Goal: Information Seeking & Learning: Learn about a topic

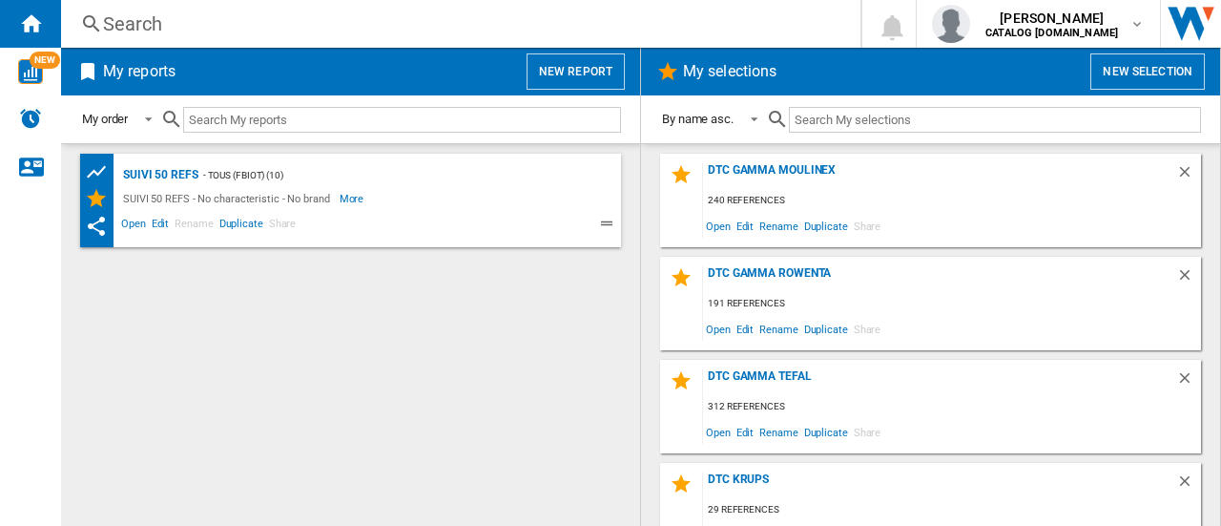
click at [341, 26] on div "Search" at bounding box center [457, 23] width 708 height 27
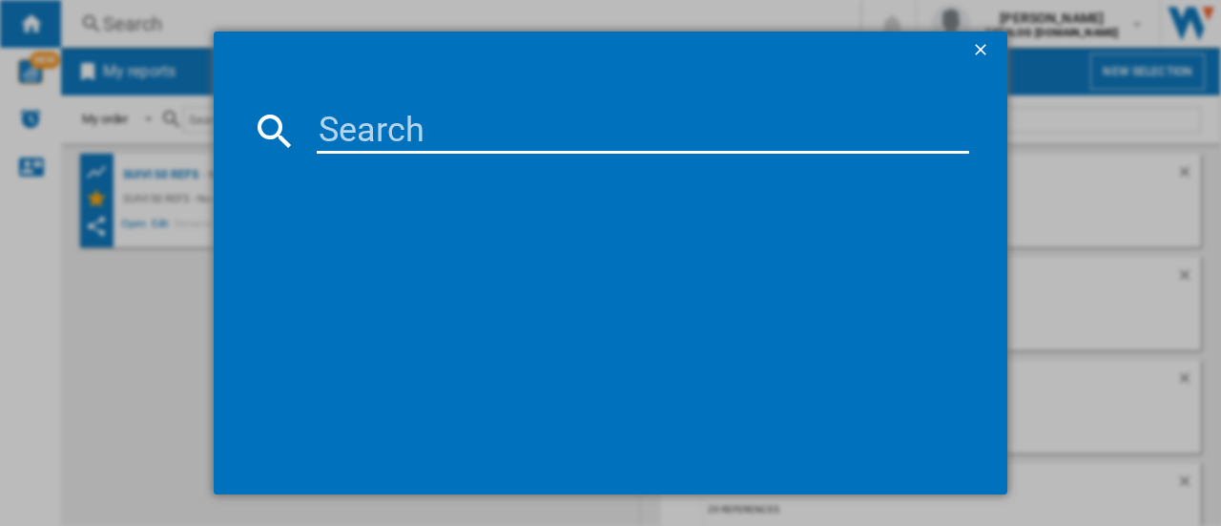
click at [394, 124] on input at bounding box center [643, 131] width 652 height 46
paste input "GV9610"
type input "GV9610"
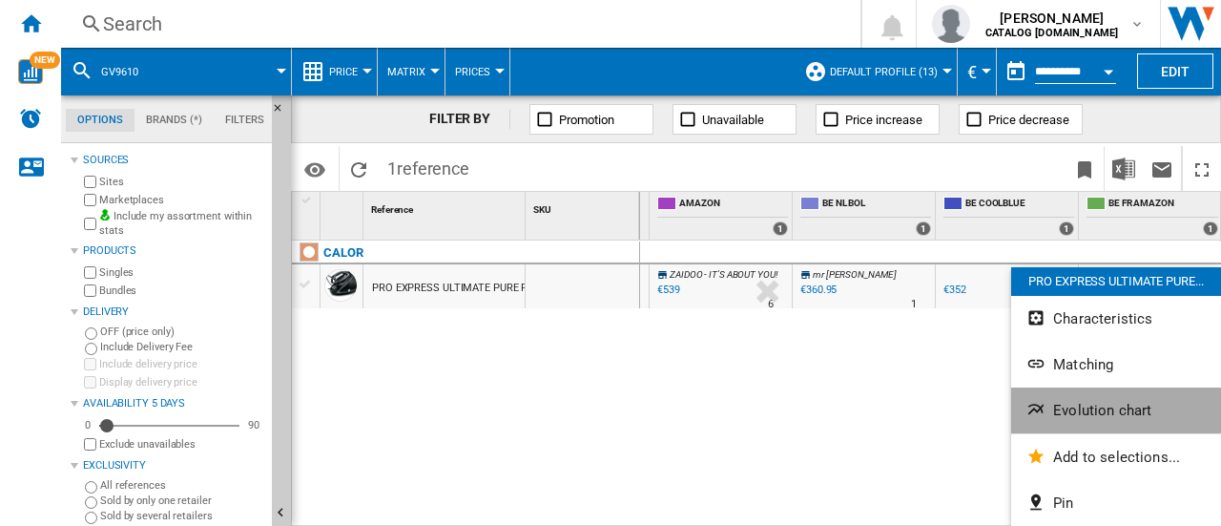
click at [1075, 399] on button "Evolution chart" at bounding box center [1116, 410] width 210 height 46
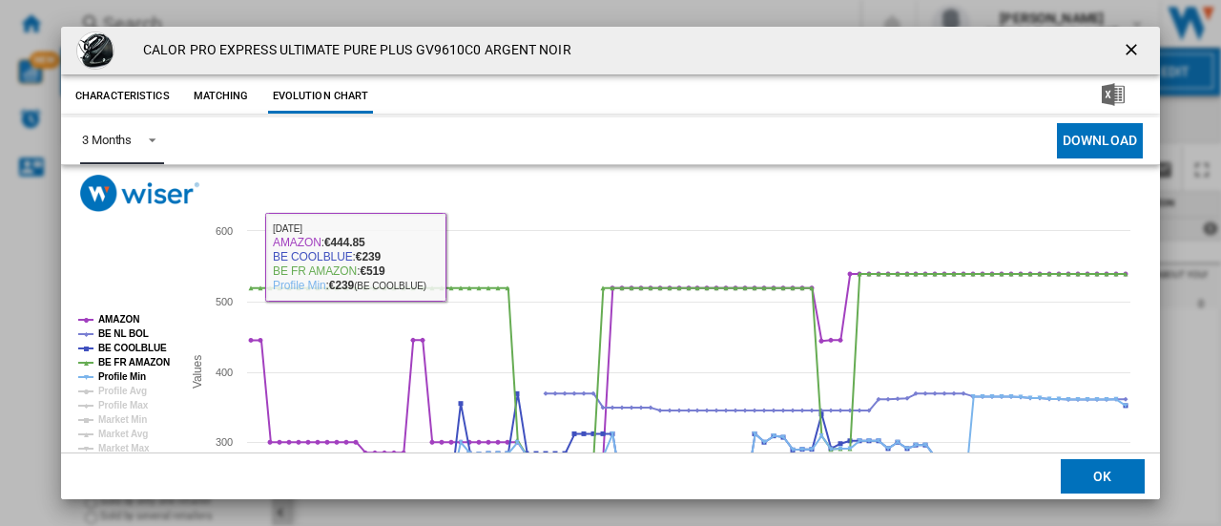
click at [141, 137] on span "Product popup" at bounding box center [146, 138] width 23 height 17
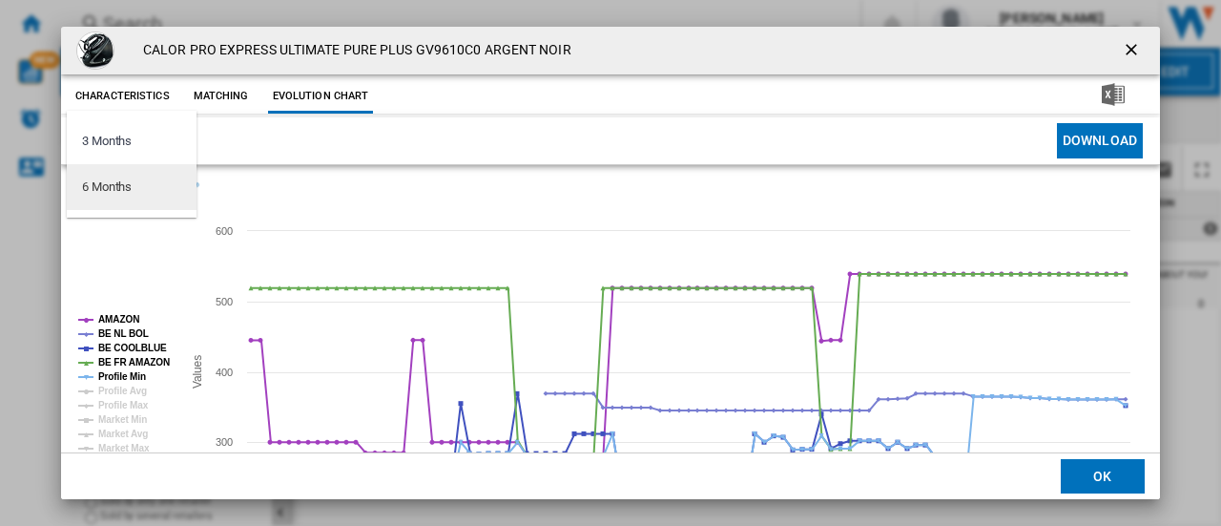
click at [130, 170] on md-option "6 Months" at bounding box center [132, 187] width 130 height 46
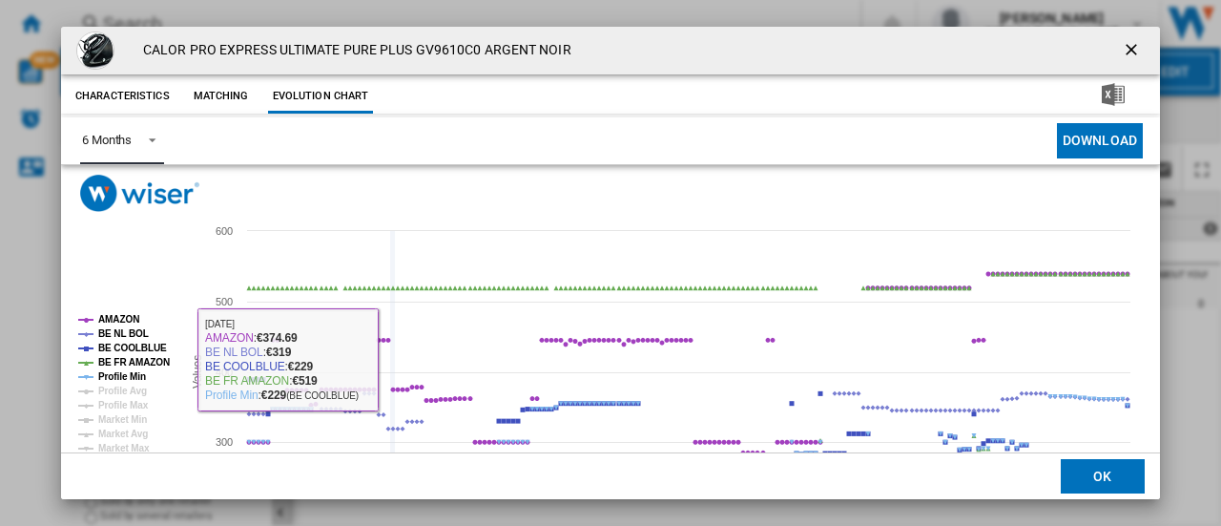
scroll to position [141, 0]
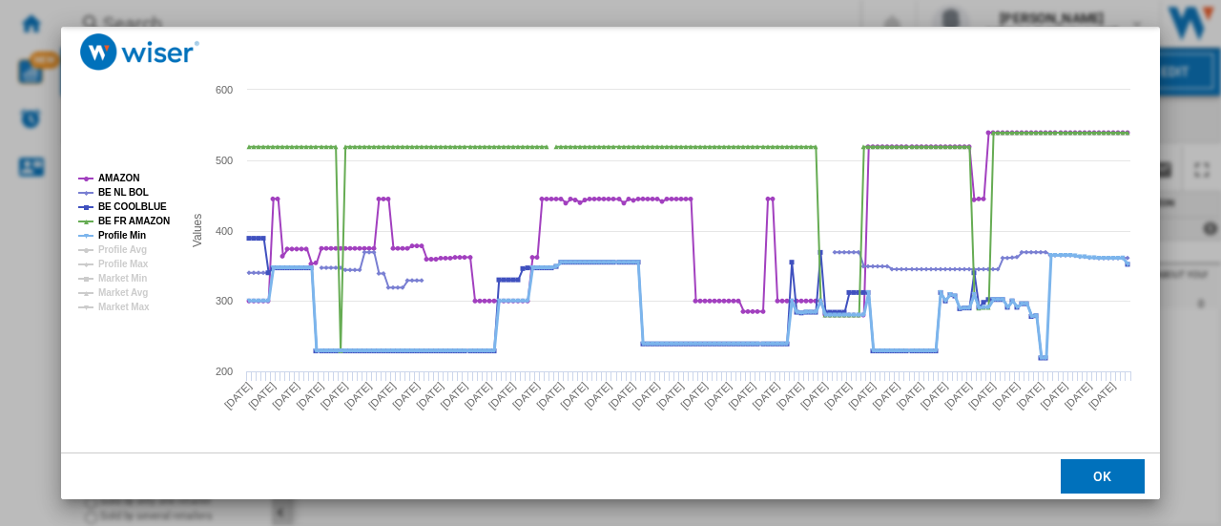
click at [109, 230] on tspan "Profile Min" at bounding box center [122, 235] width 48 height 10
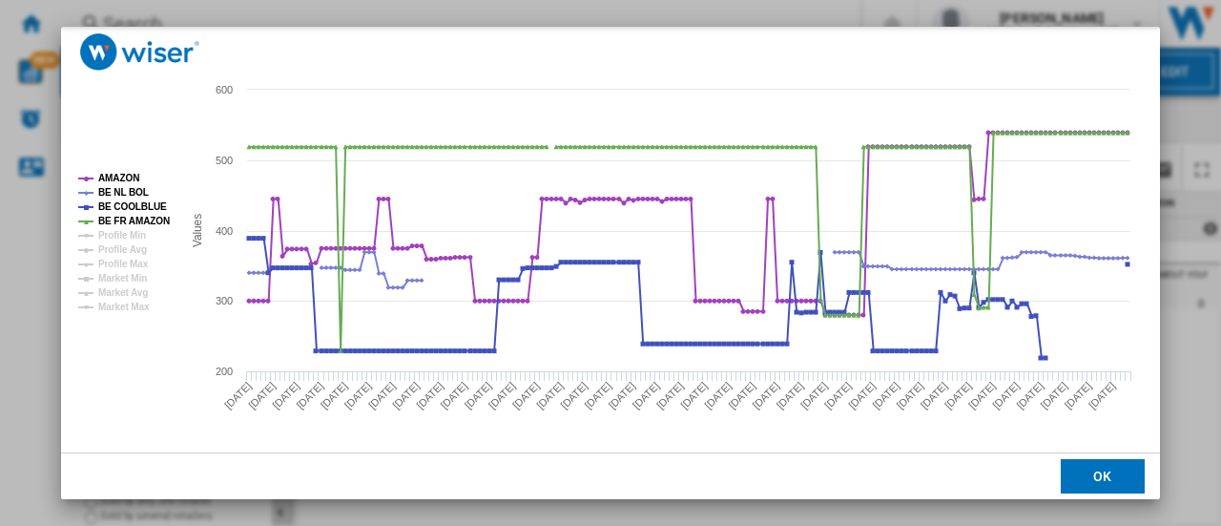
click at [109, 230] on tspan "Profile Min" at bounding box center [122, 235] width 48 height 10
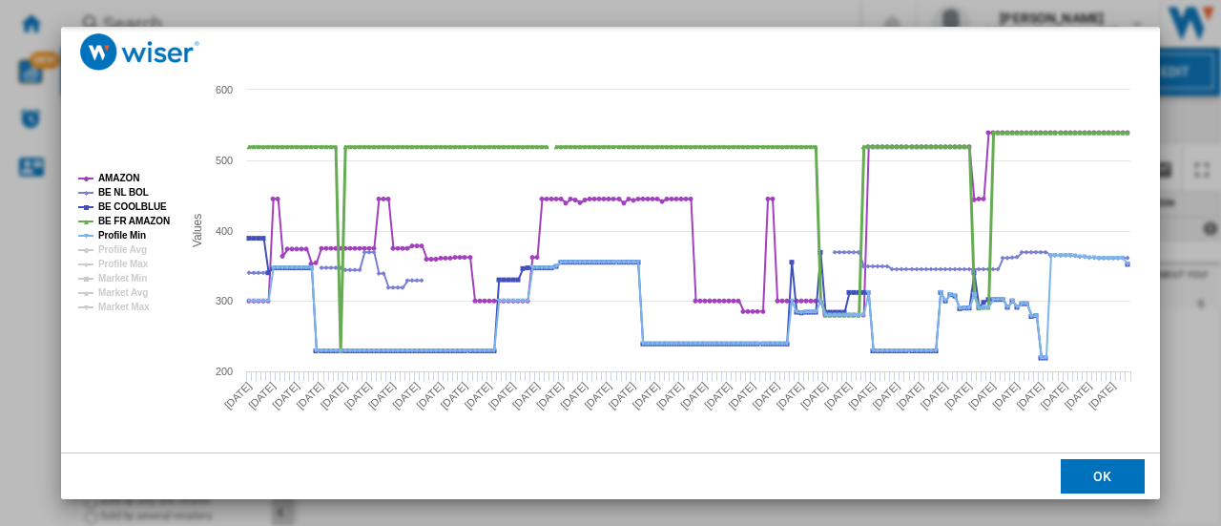
click at [124, 217] on tspan "BE FR AMAZON" at bounding box center [134, 221] width 72 height 10
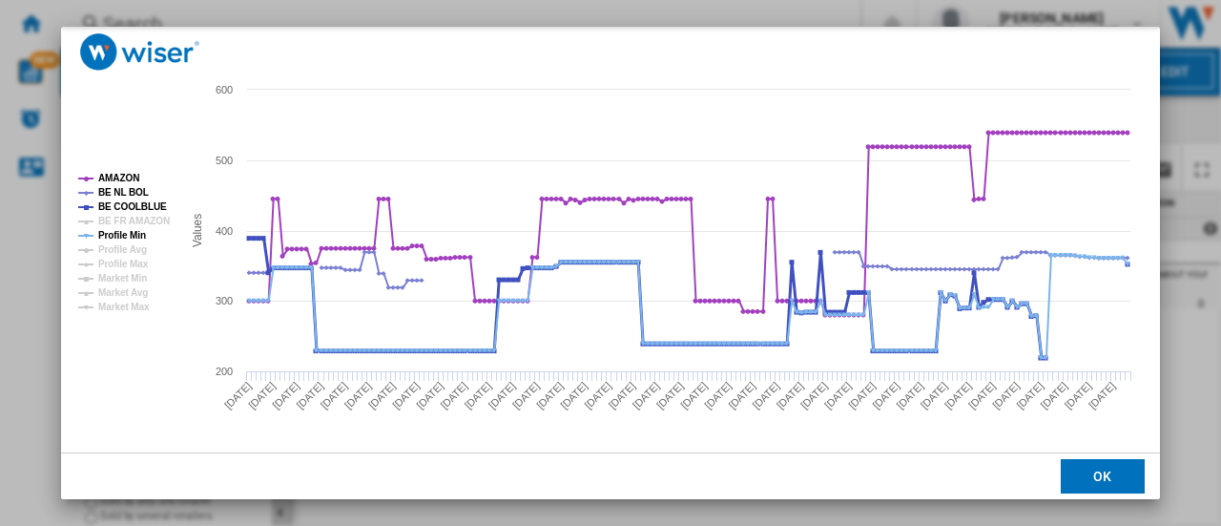
click at [135, 205] on tspan "BE COOLBLUE" at bounding box center [132, 206] width 69 height 10
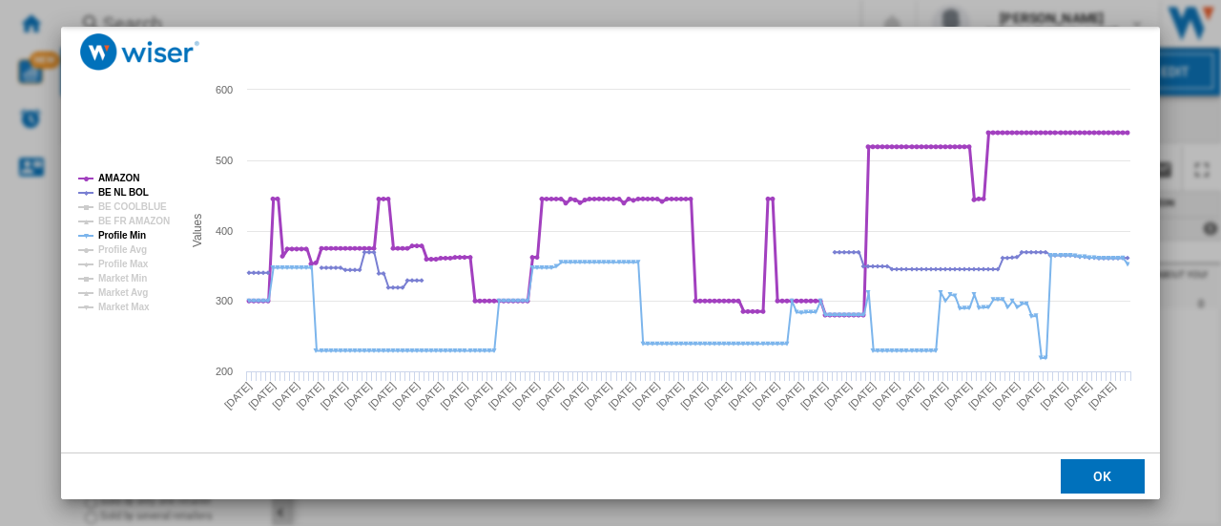
click at [125, 182] on tspan "AMAZON" at bounding box center [118, 178] width 41 height 10
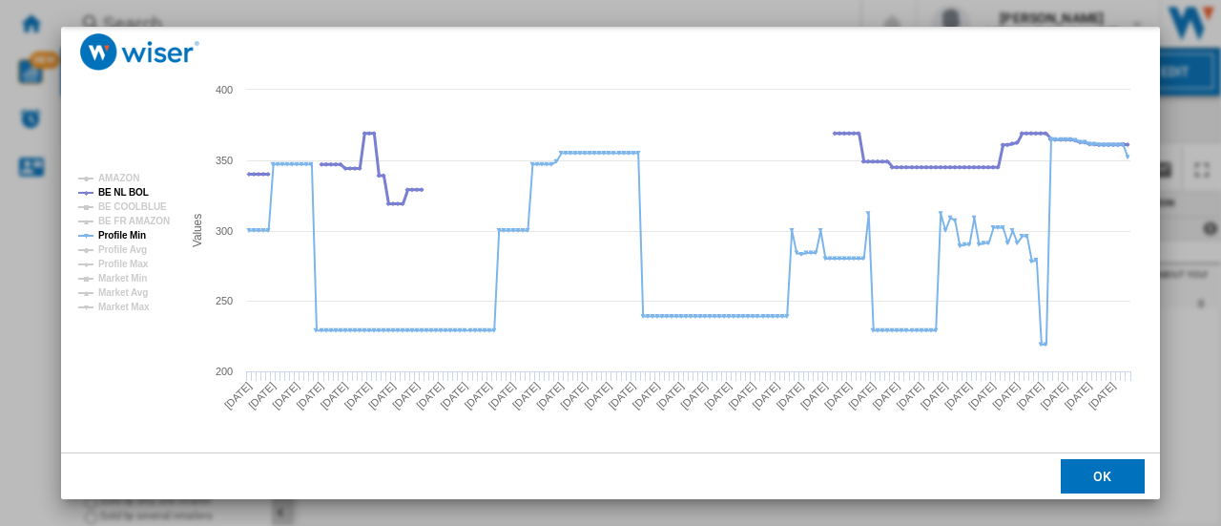
click at [124, 192] on tspan "BE NL BOL" at bounding box center [123, 192] width 51 height 10
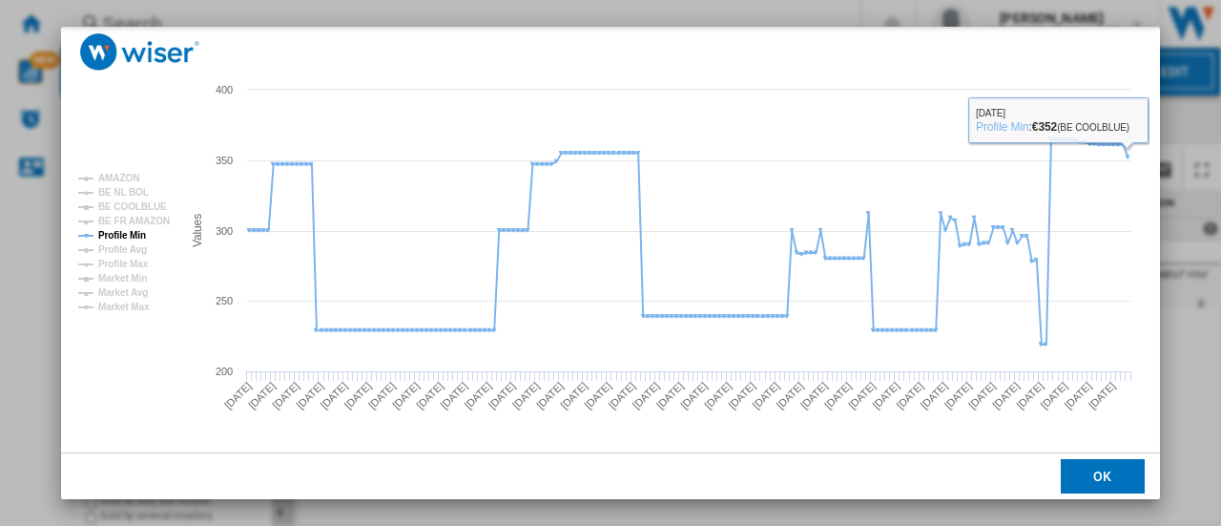
click at [1191, 103] on div "CALOR PRO EXPRESS ULTIMATE PURE PLUS GV9610C0 ARGENT NOIR Characteristics Match…" at bounding box center [610, 263] width 1221 height 526
